Goal: Task Accomplishment & Management: Manage account settings

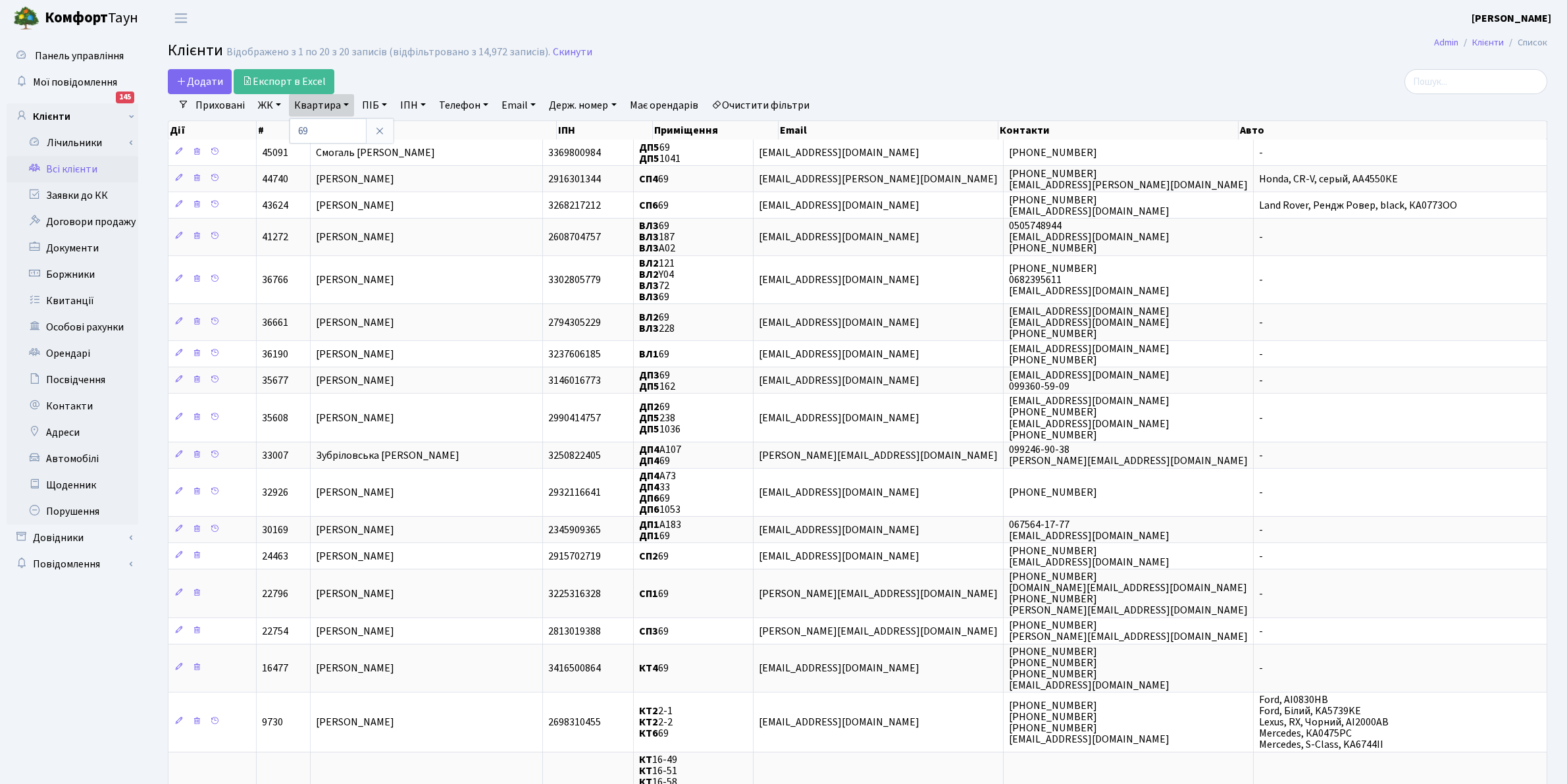
select select "25"
type input "6"
type input "292"
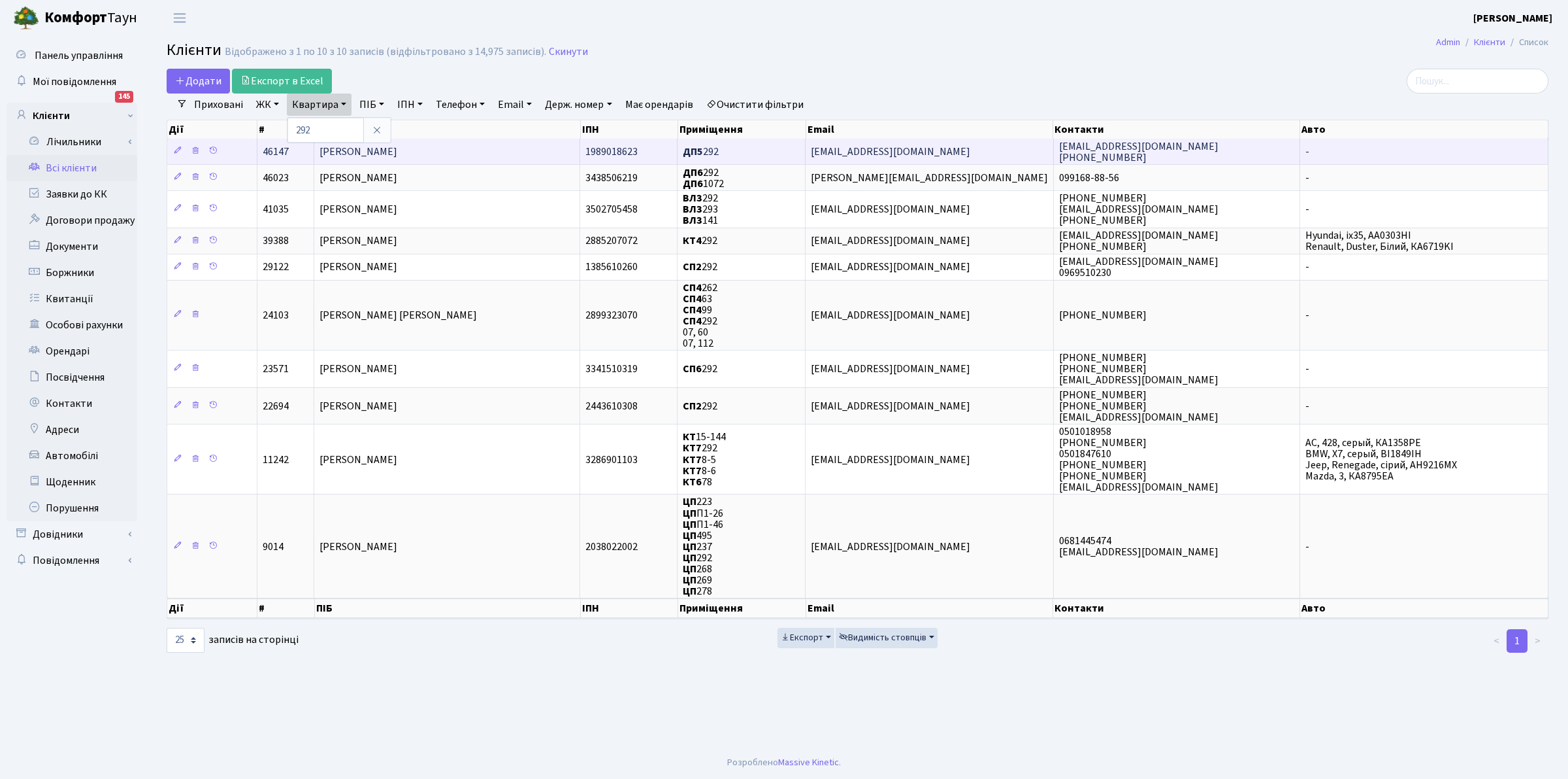
click at [712, 148] on span "ДП5 292" at bounding box center [701, 151] width 36 height 14
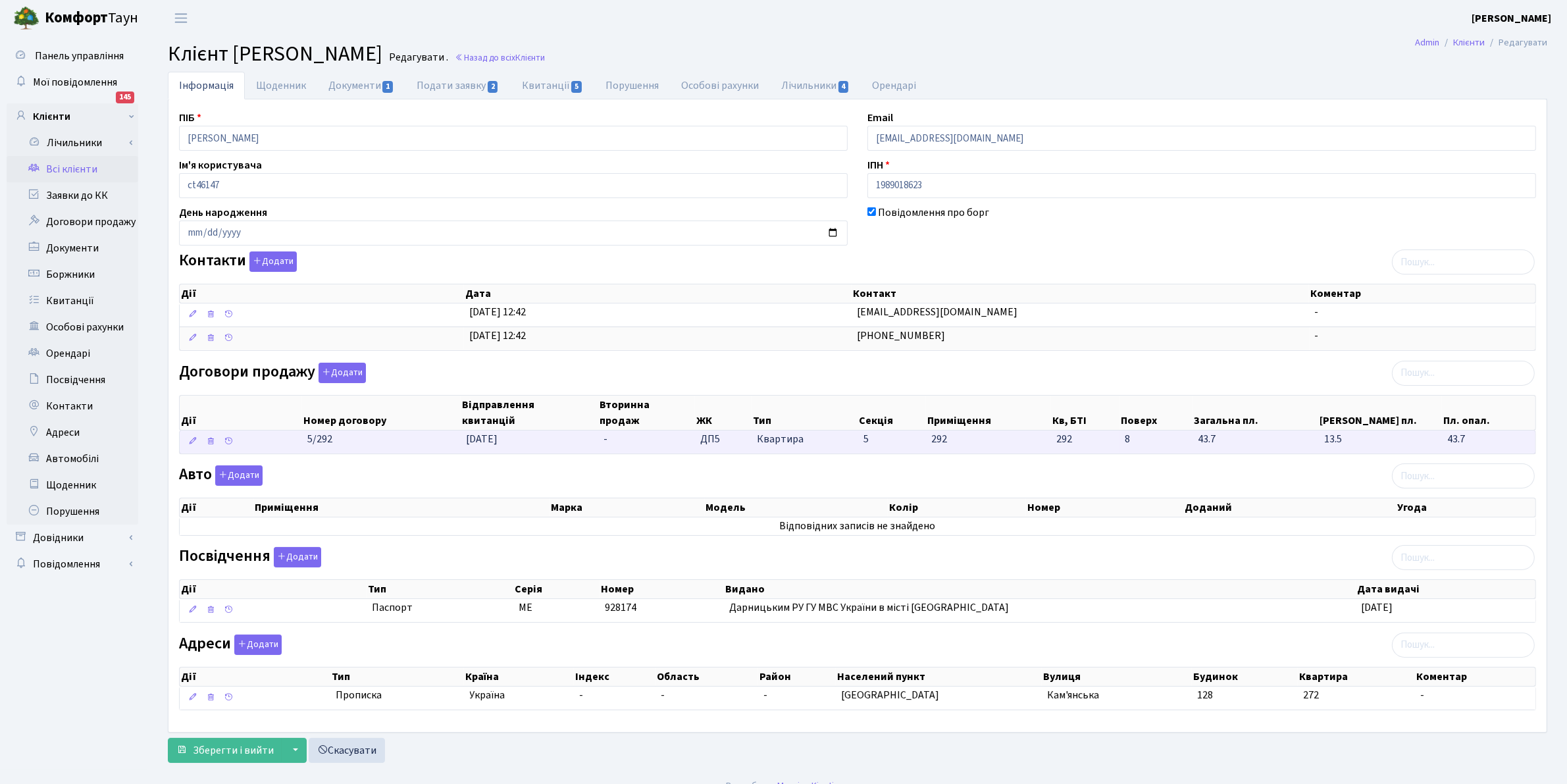
click at [742, 439] on span "ДП5" at bounding box center [723, 439] width 46 height 15
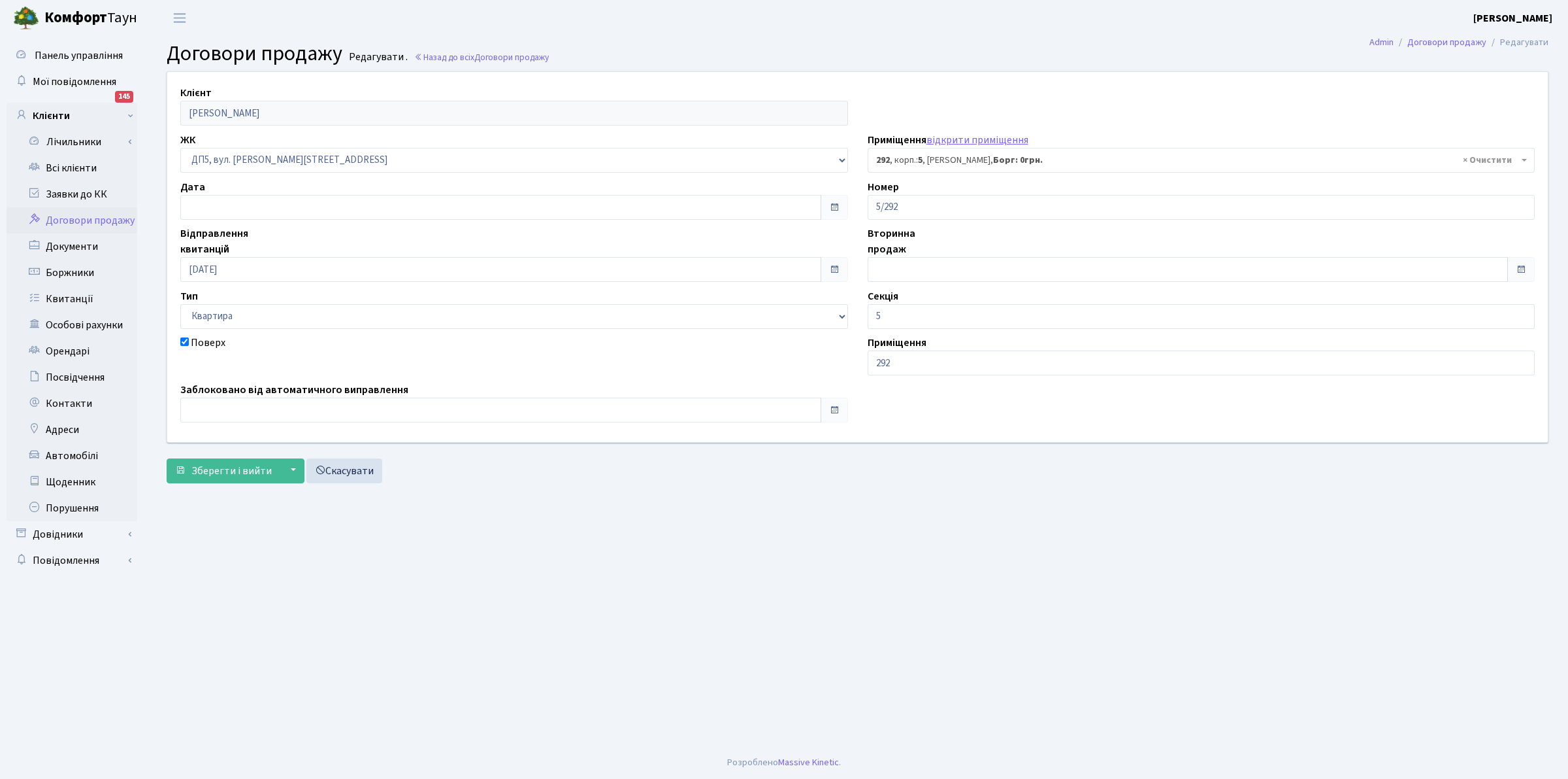
select select "45890"
click at [99, 74] on div "Панель управління Мої повідомлення 145 Клієнти Лічильники" at bounding box center [784, 391] width 1568 height 710
click at [49, 161] on link "Всі клієнти" at bounding box center [72, 168] width 131 height 27
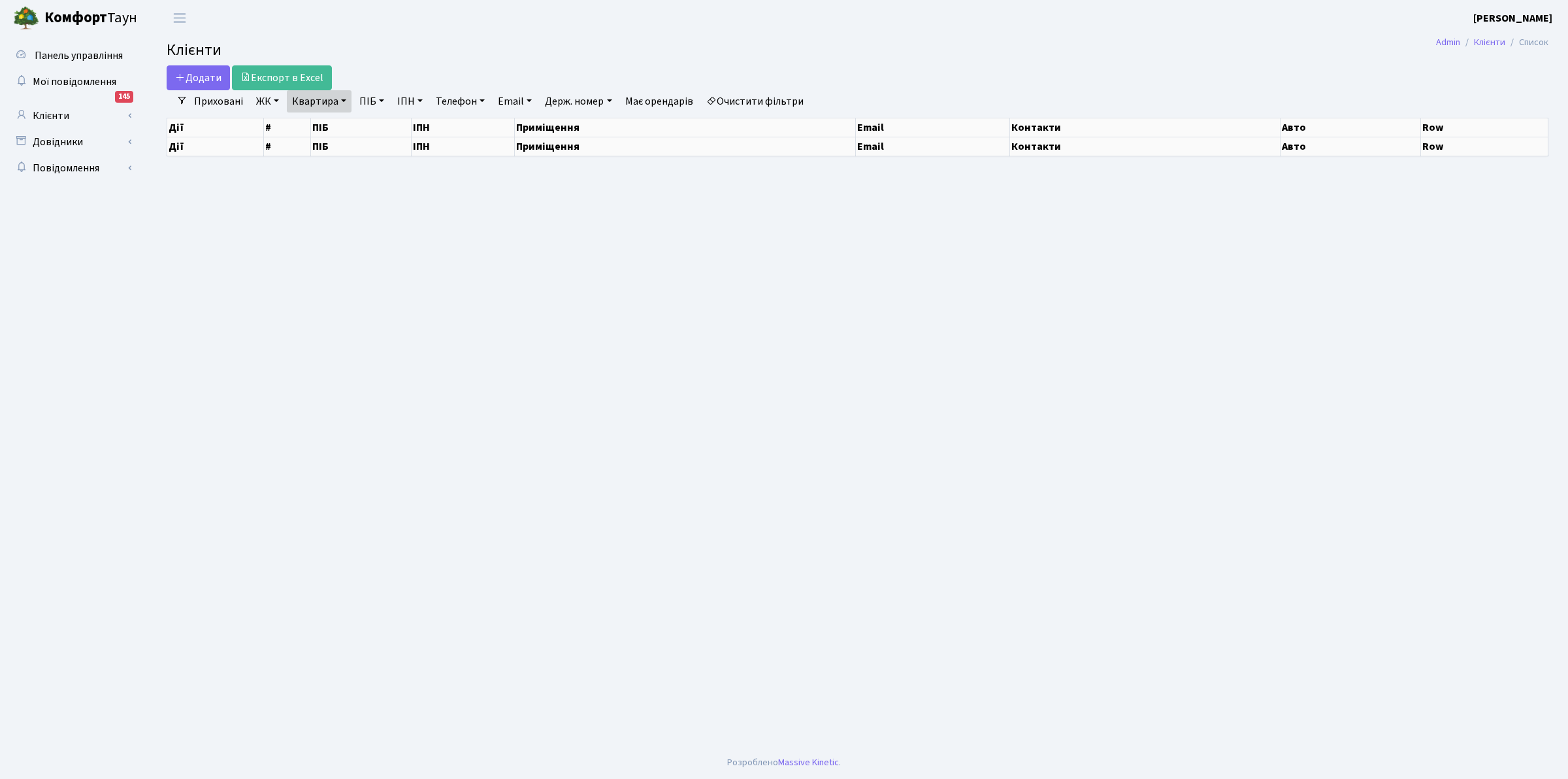
select select "25"
